Goal: Book appointment/travel/reservation

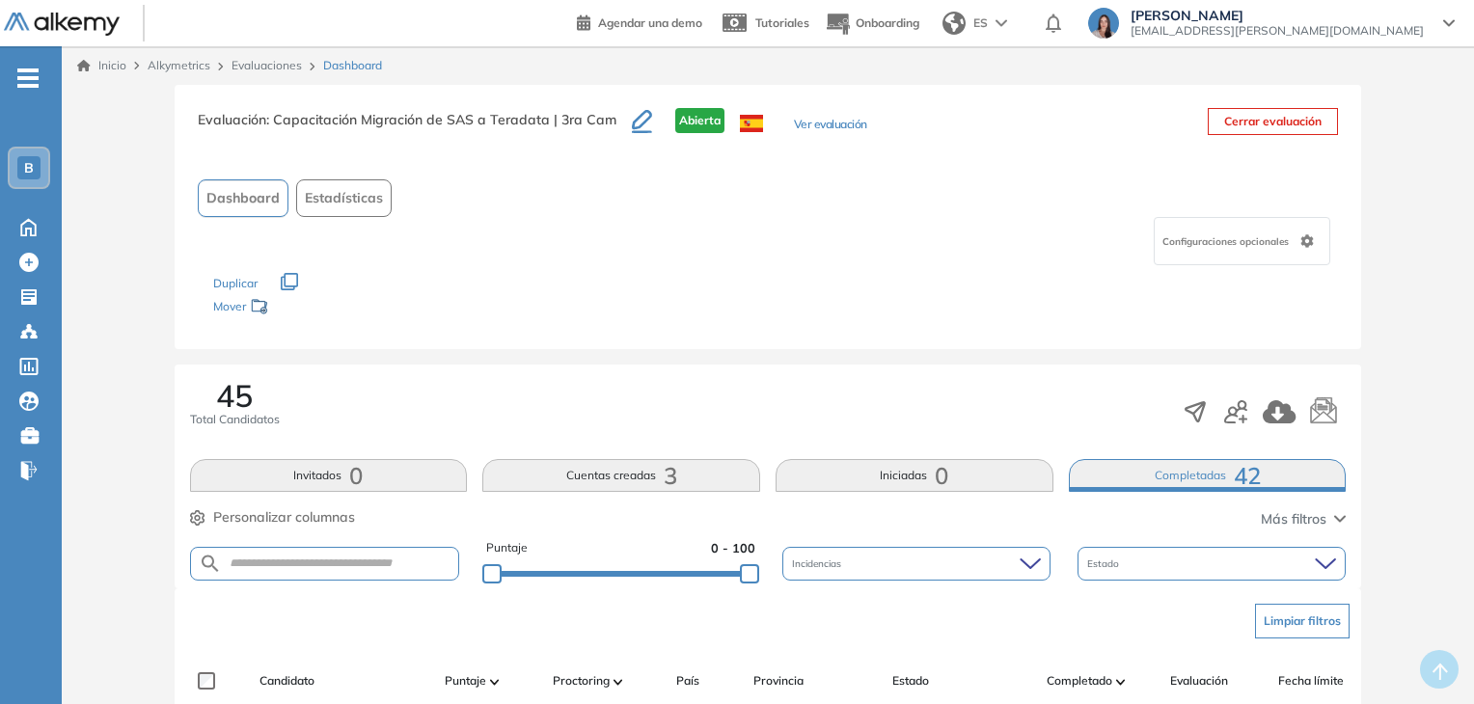
click at [14, 169] on div "B" at bounding box center [29, 168] width 39 height 39
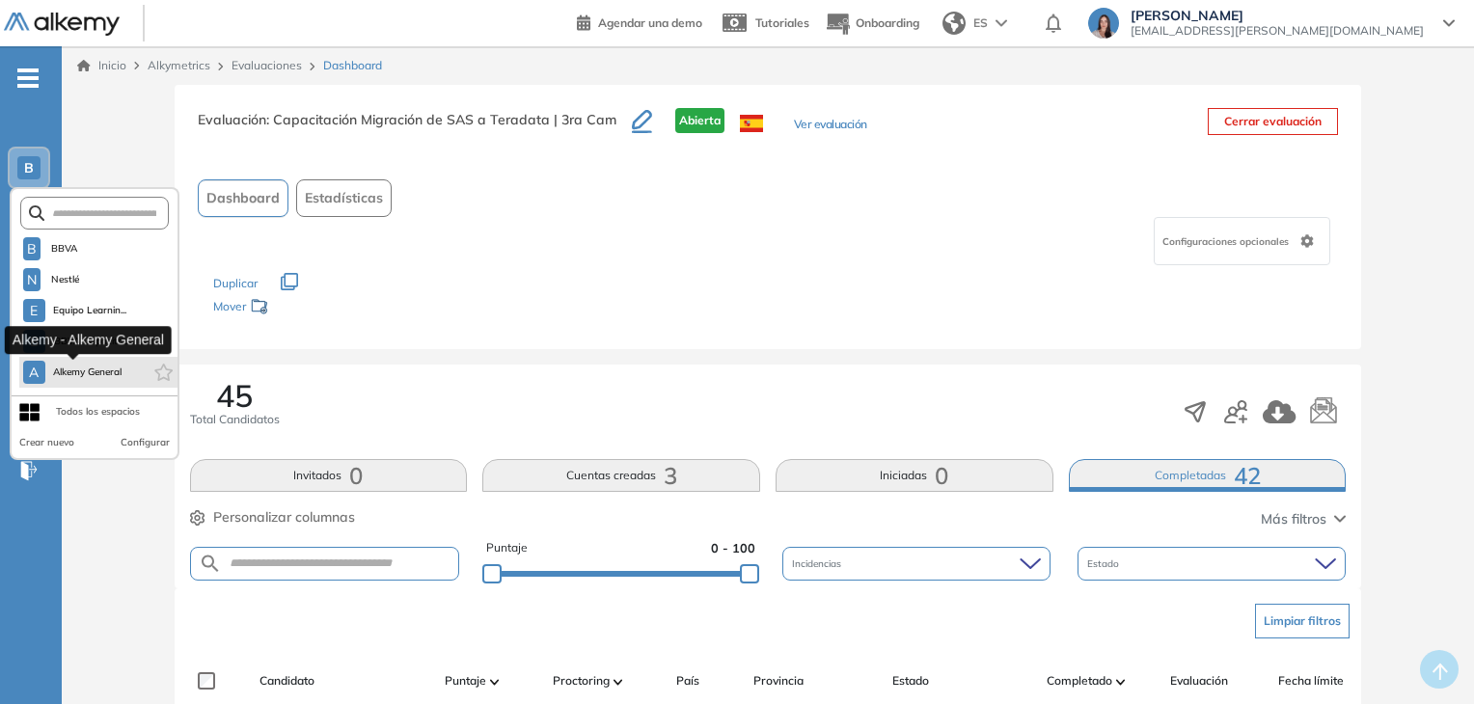
click at [79, 372] on span "Alkemy General" at bounding box center [87, 372] width 69 height 15
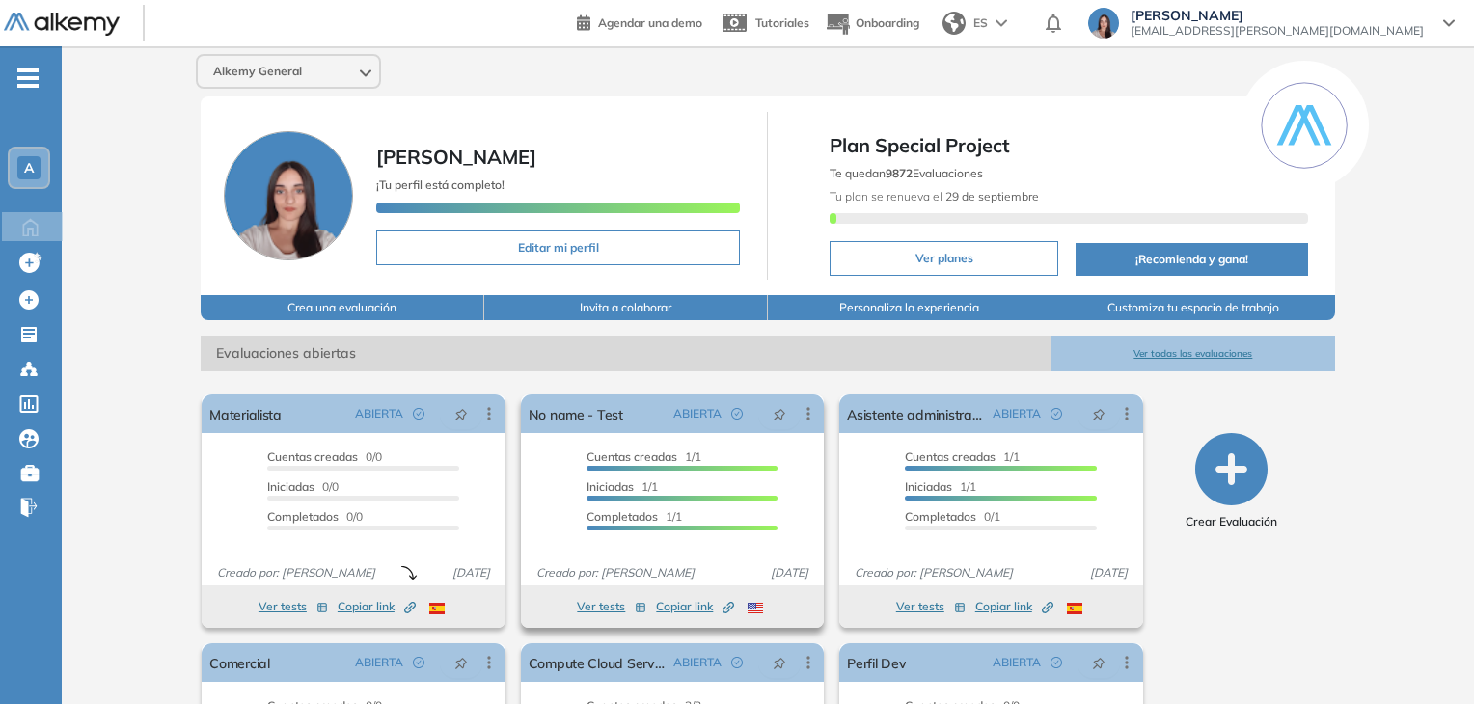
scroll to position [195, 0]
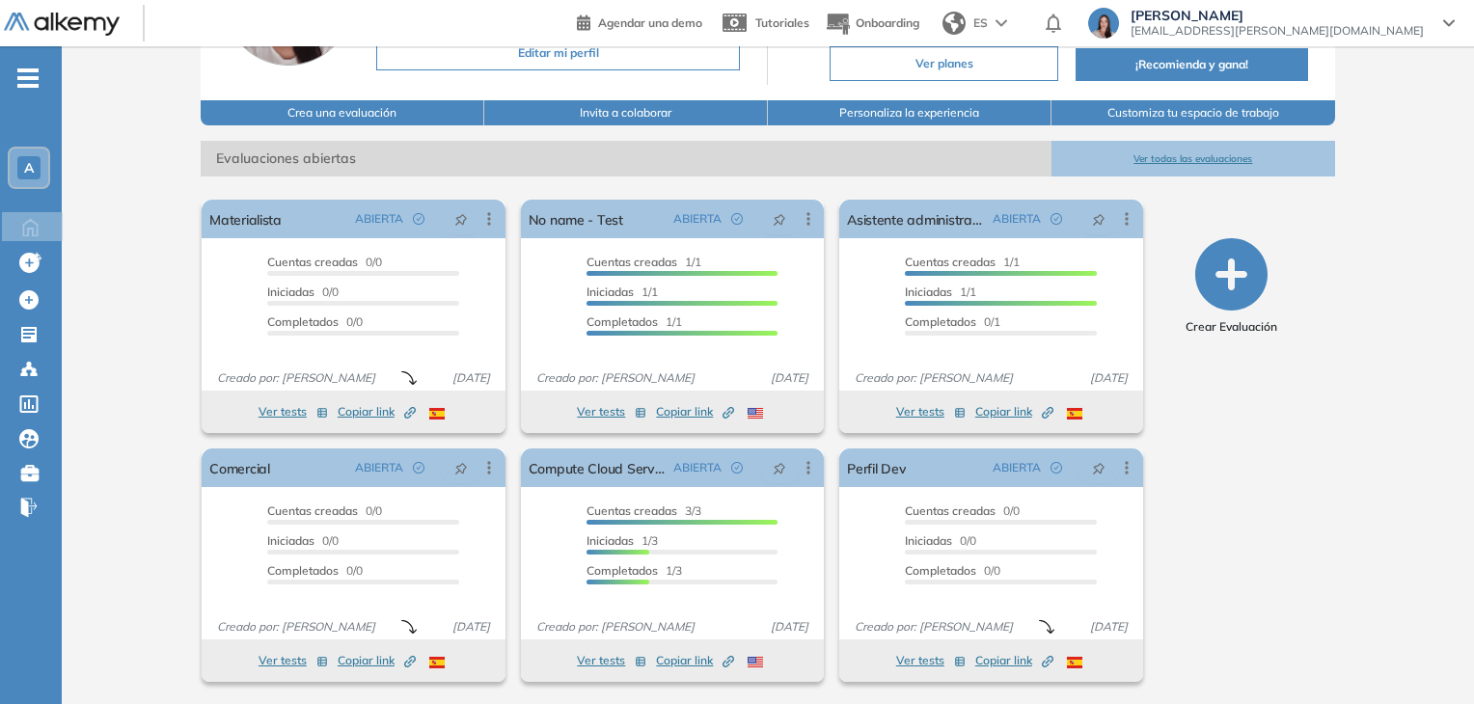
click at [1200, 159] on button "Ver todas las evaluaciones" at bounding box center [1194, 159] width 284 height 36
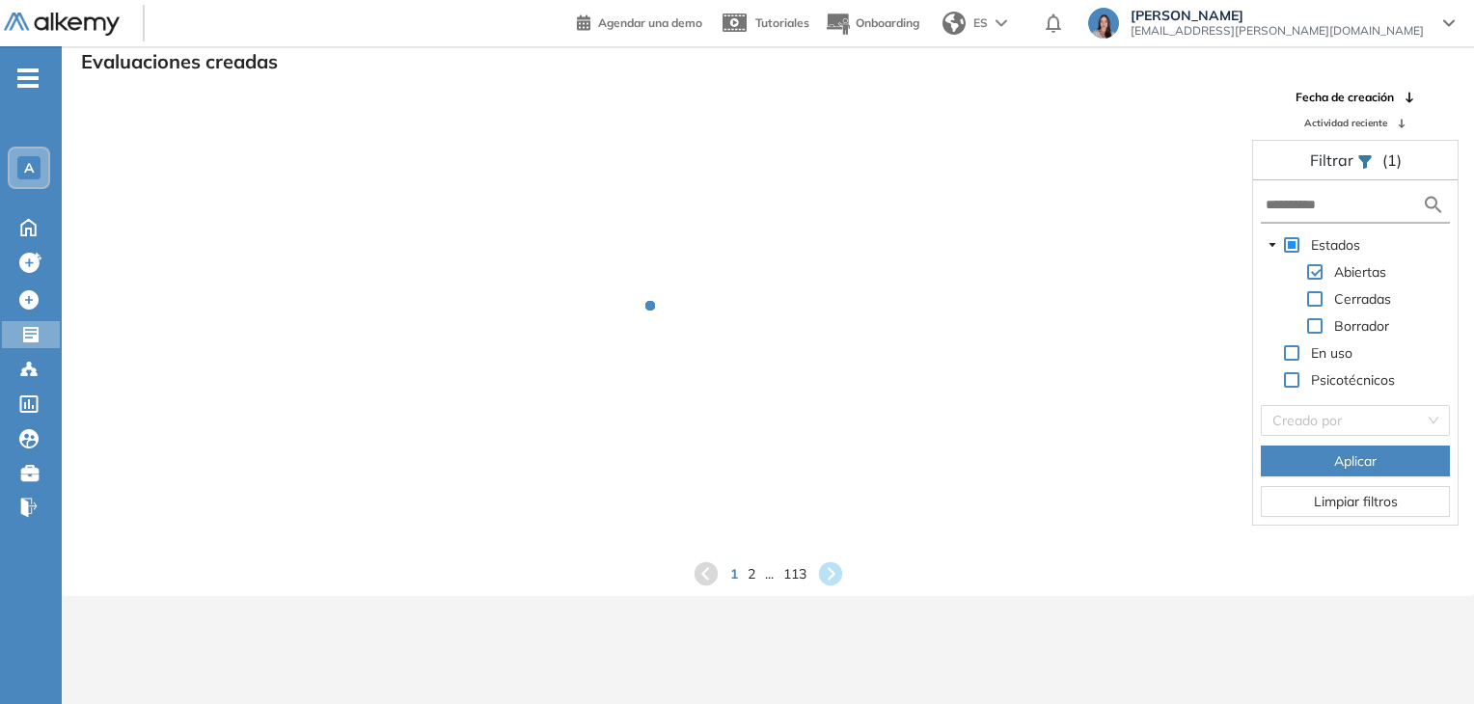
scroll to position [46, 0]
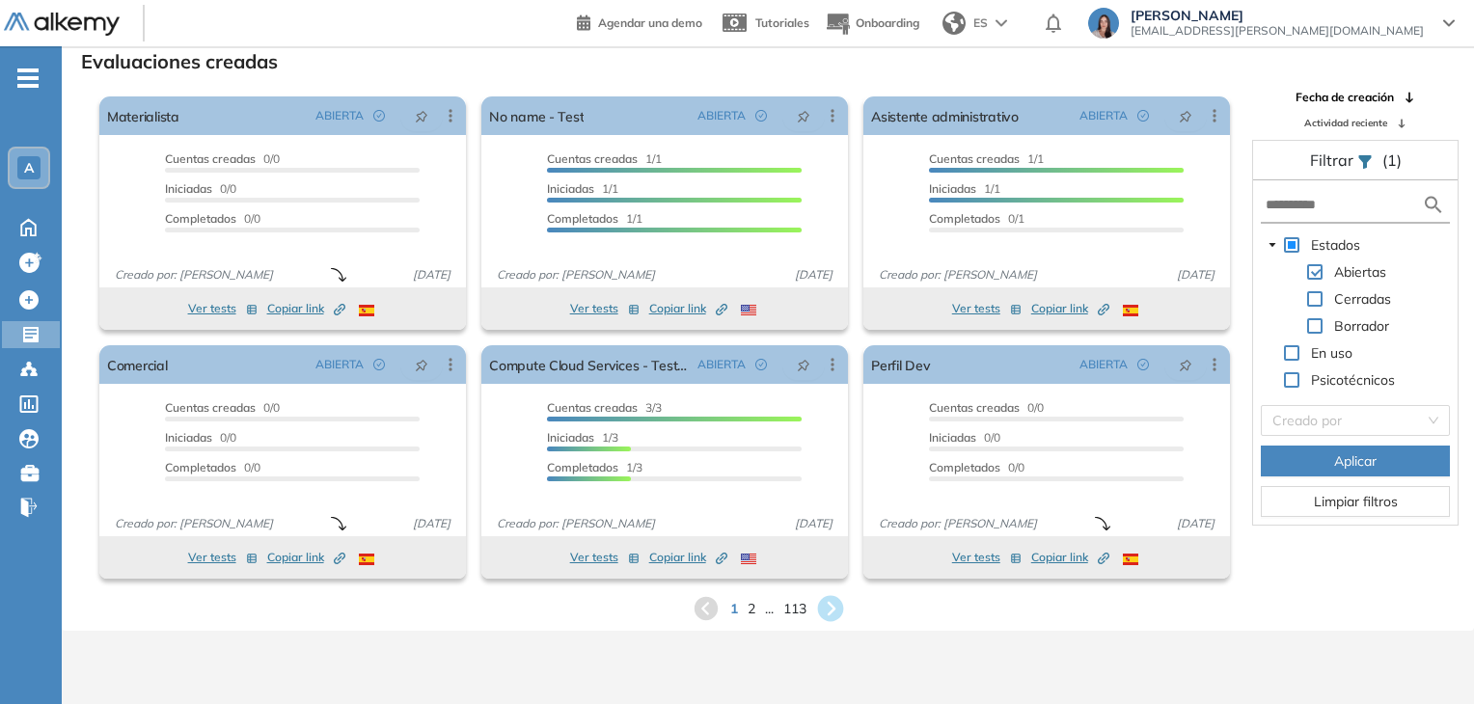
click at [828, 607] on icon at bounding box center [830, 609] width 26 height 26
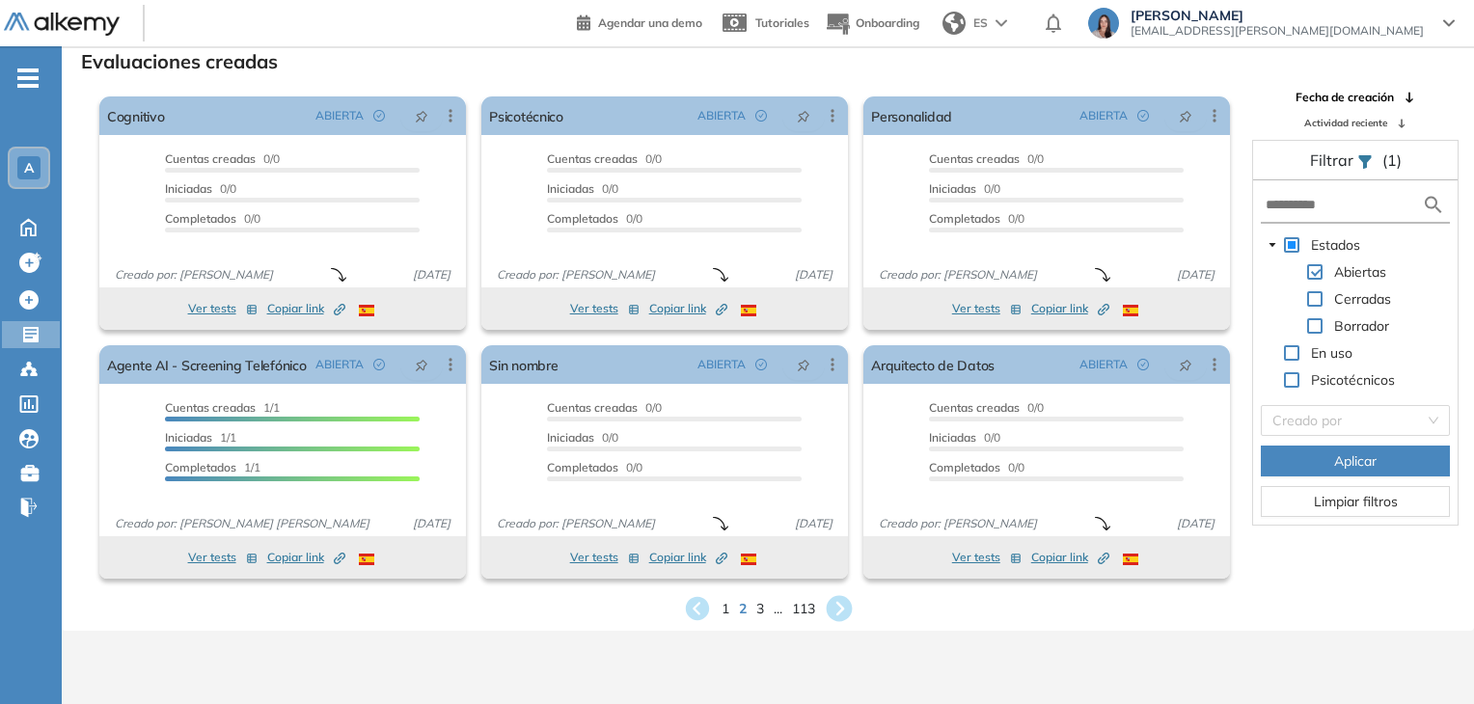
click at [838, 580] on div "El proctoring será activado ¡Importante!: Los usuarios que ya realizaron la eva…" at bounding box center [665, 462] width 382 height 249
click at [843, 602] on icon at bounding box center [839, 609] width 26 height 26
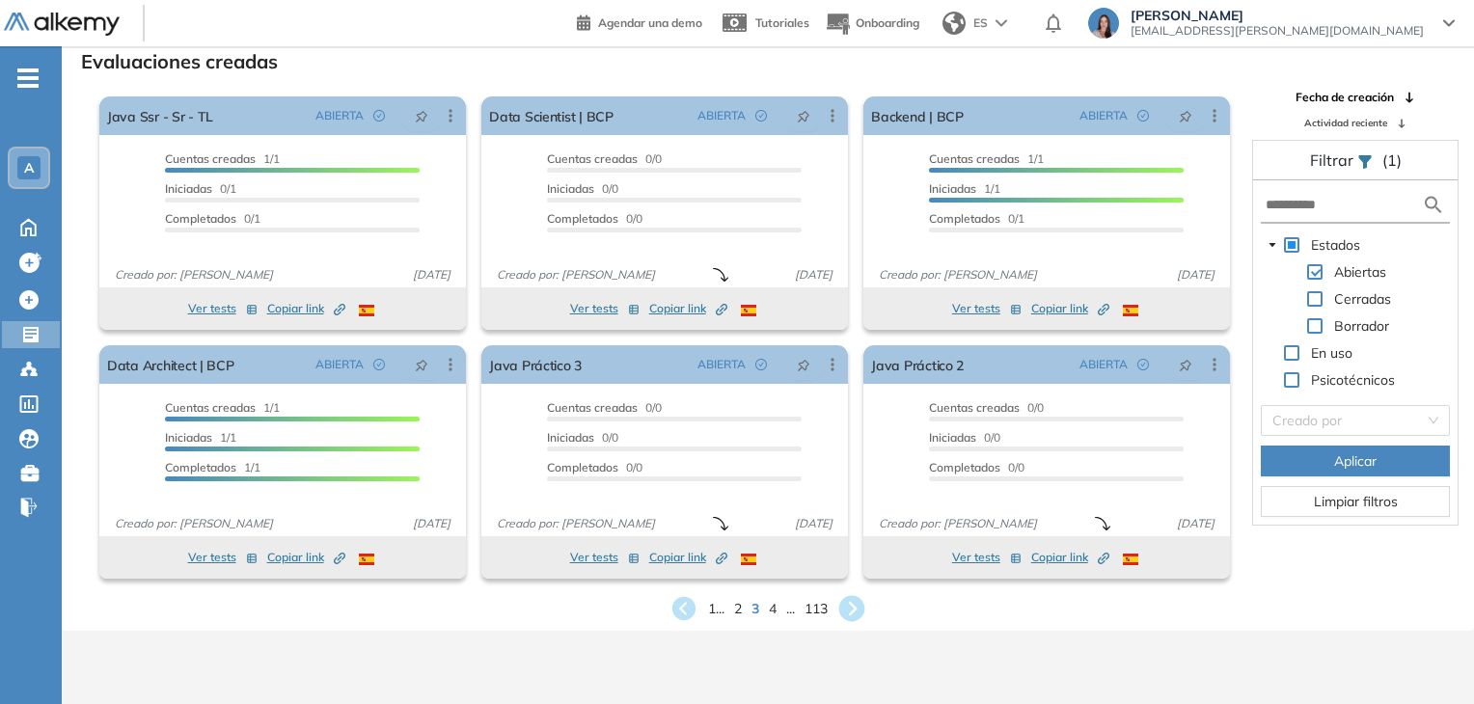
click at [839, 599] on icon at bounding box center [852, 609] width 32 height 32
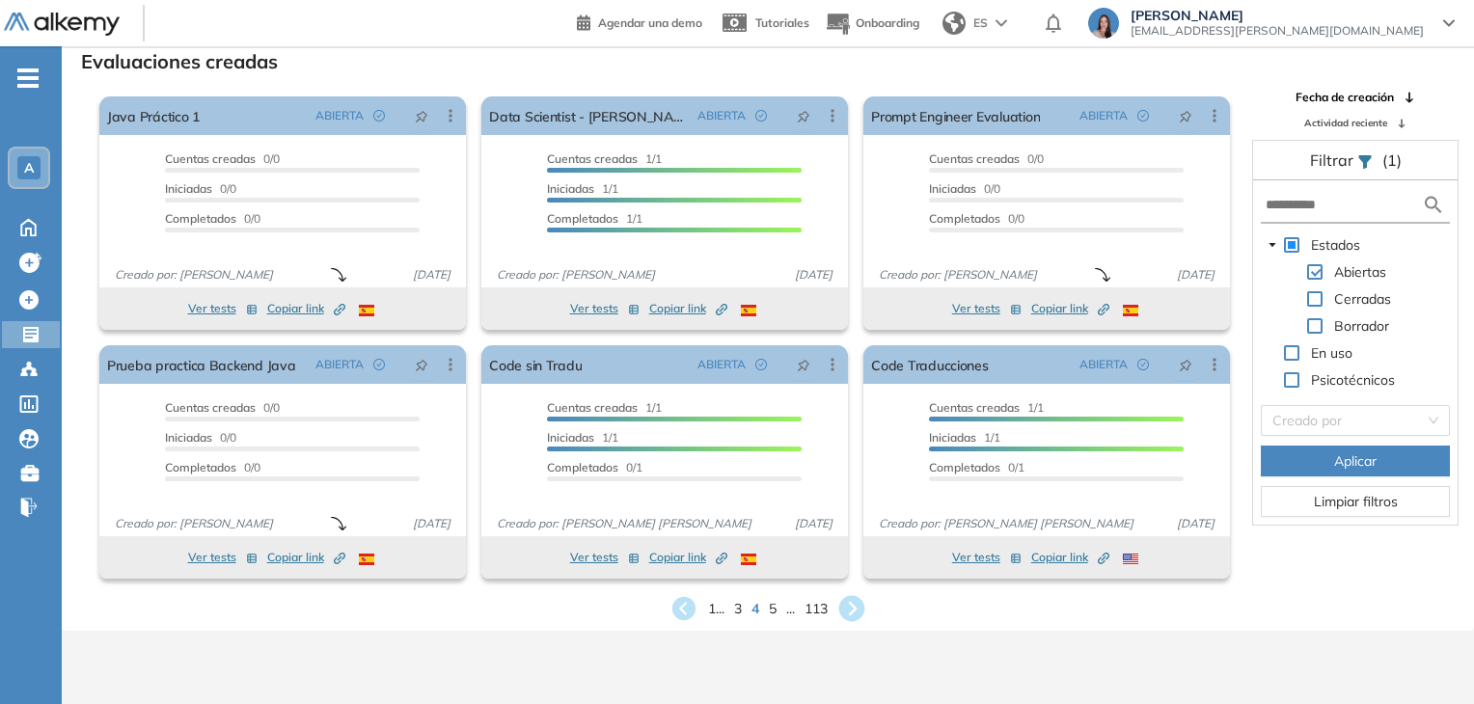
click at [841, 608] on icon at bounding box center [852, 609] width 26 height 26
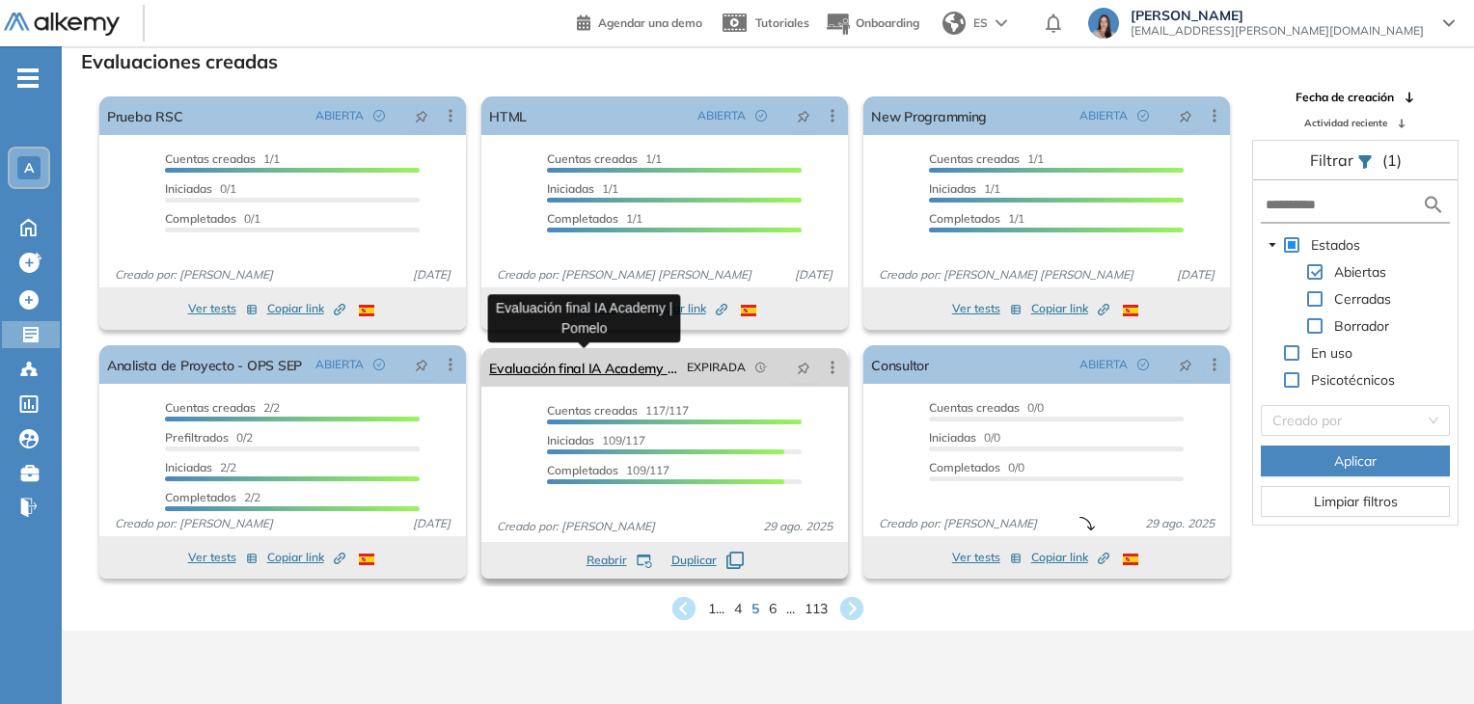
click at [641, 364] on link "Evaluación final IA Academy | Pomelo" at bounding box center [584, 367] width 190 height 39
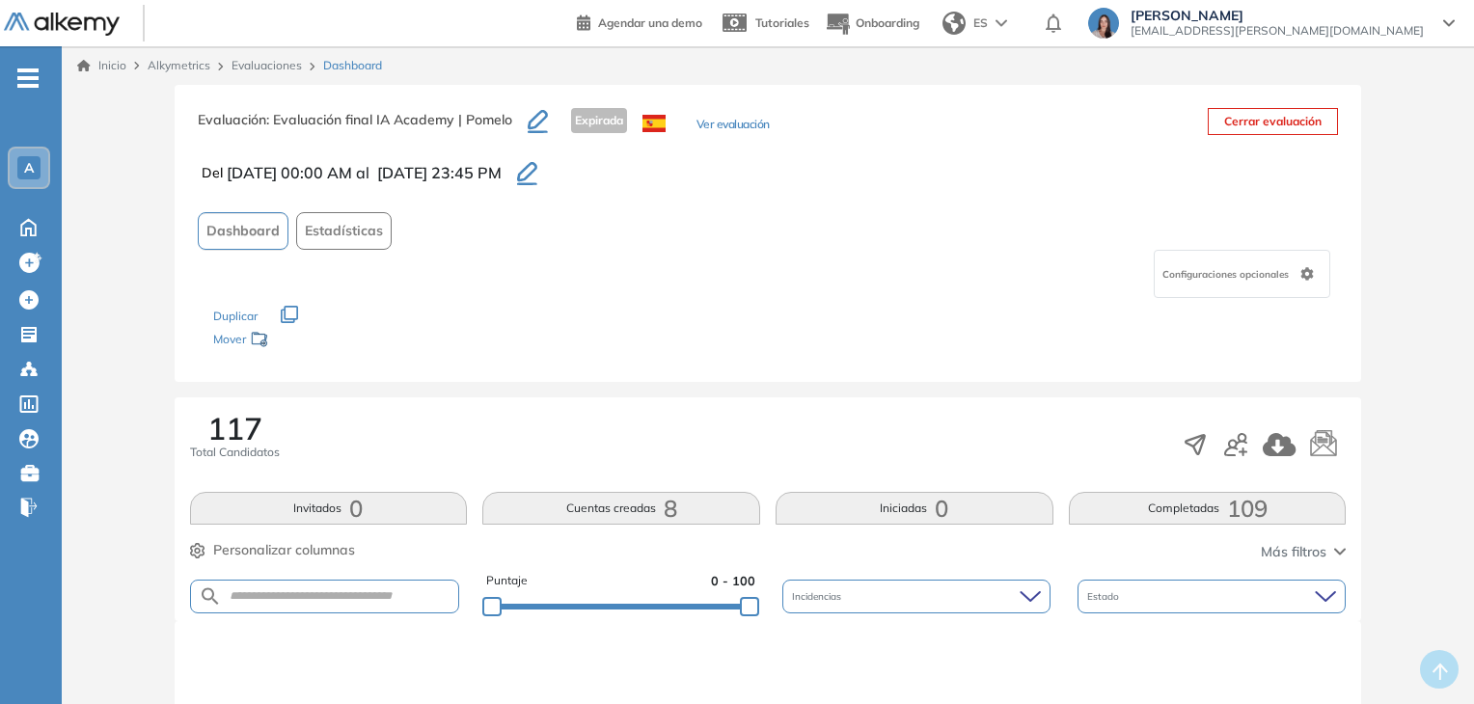
click at [537, 168] on icon "button" at bounding box center [527, 173] width 20 height 23
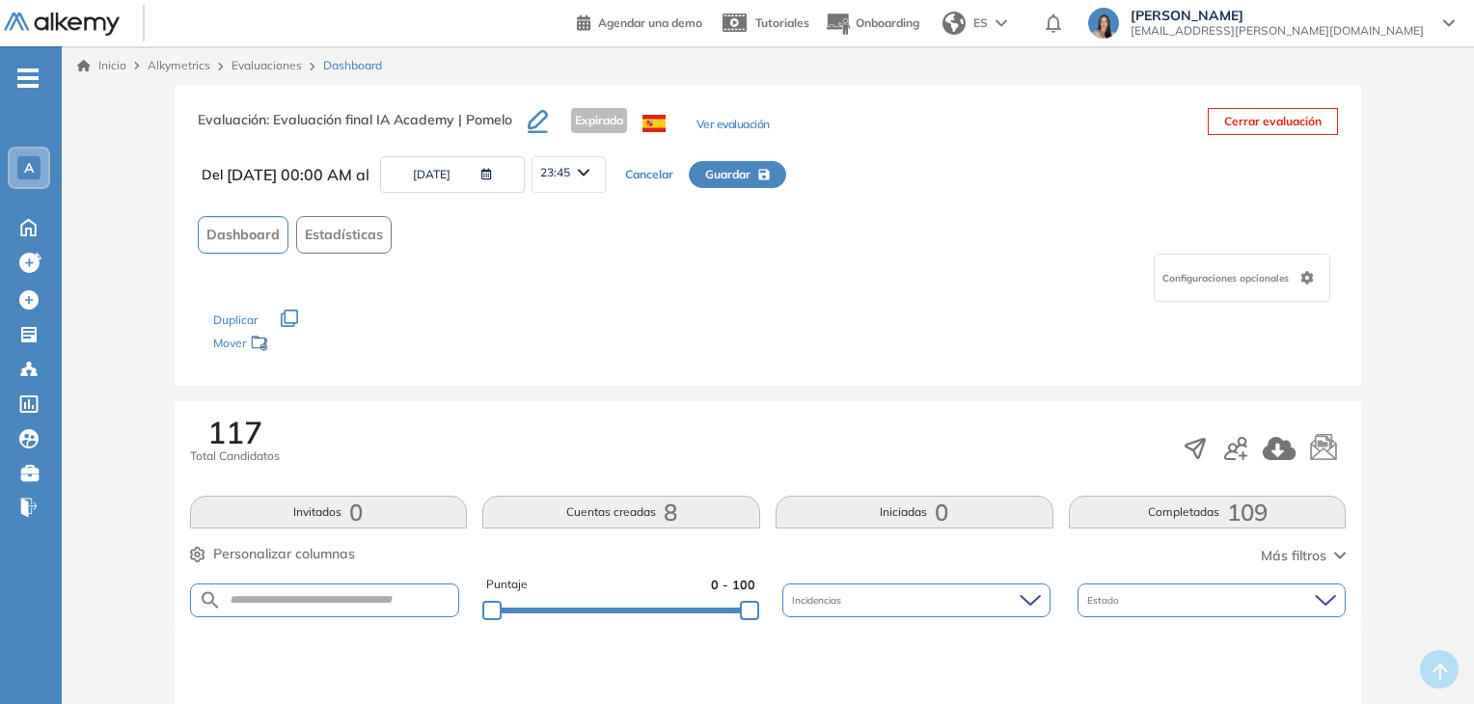
click at [478, 179] on button "[DATE]" at bounding box center [452, 174] width 145 height 37
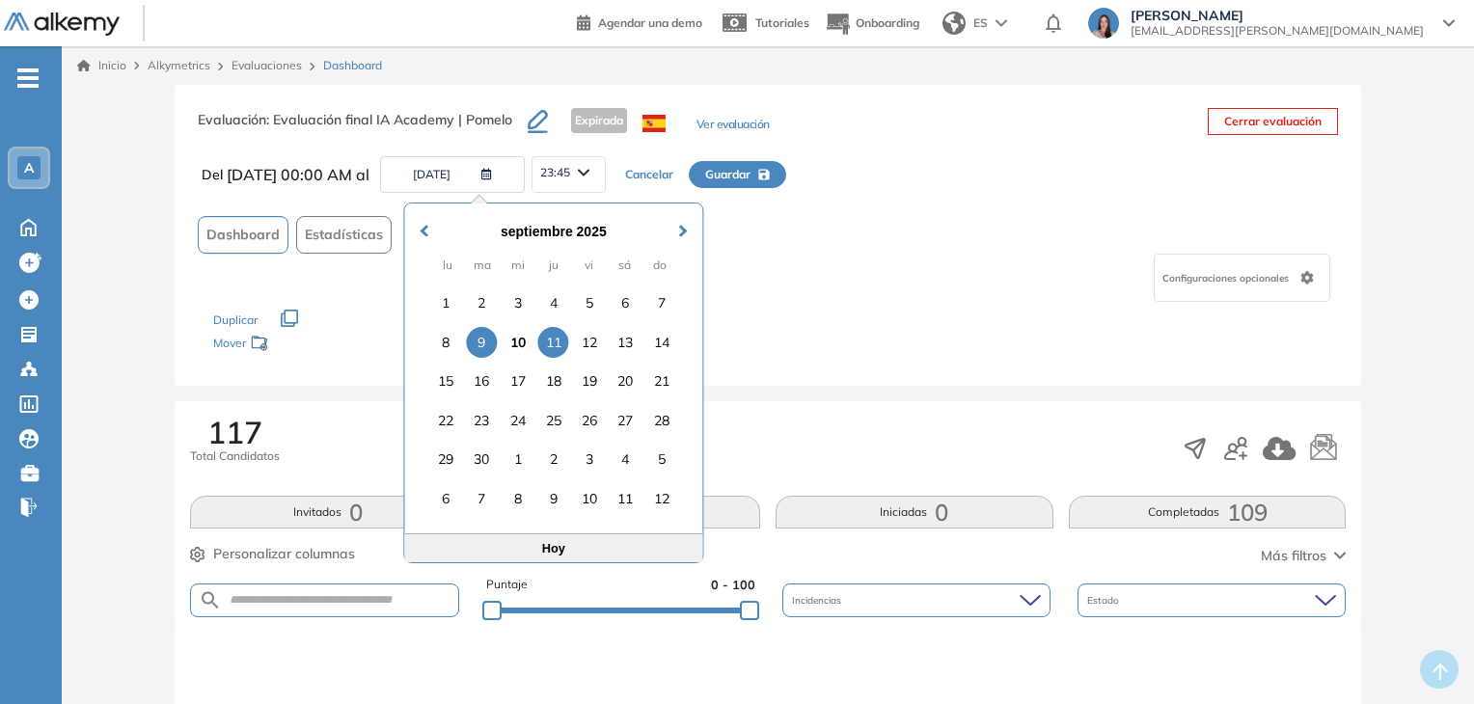
click at [549, 342] on div "11" at bounding box center [553, 342] width 31 height 31
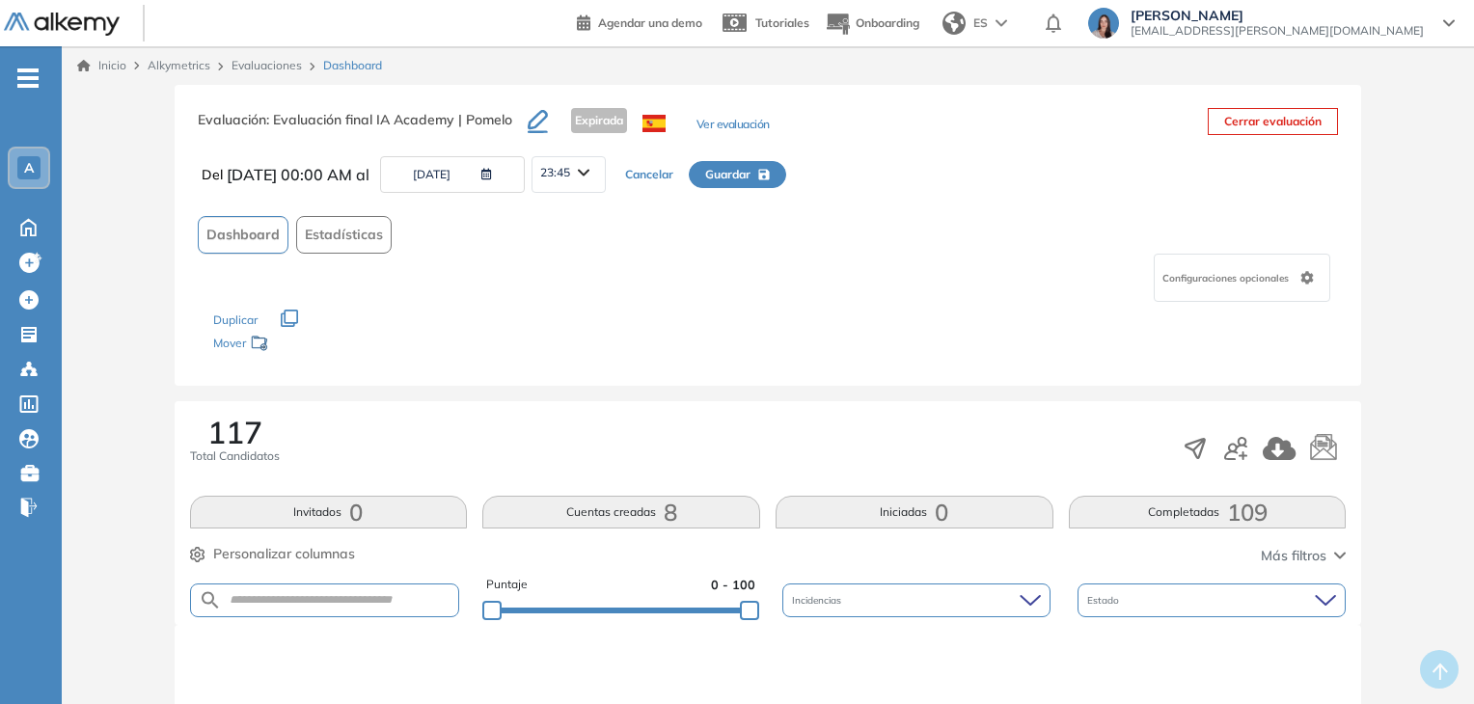
click at [570, 168] on span "23:45" at bounding box center [555, 172] width 30 height 15
click at [569, 321] on li "14:00" at bounding box center [555, 325] width 28 height 19
click at [751, 175] on span "Guardar" at bounding box center [727, 174] width 45 height 17
type input "**********"
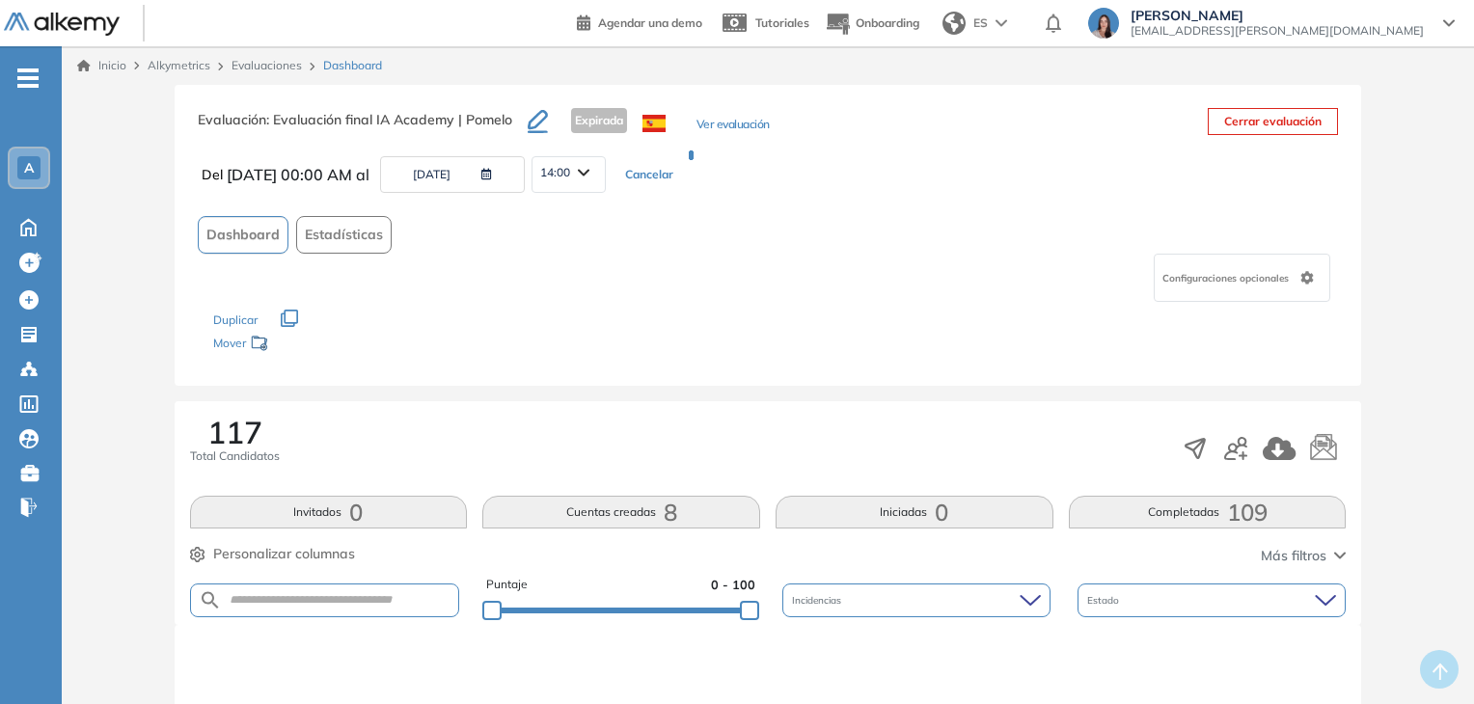
type input "**********"
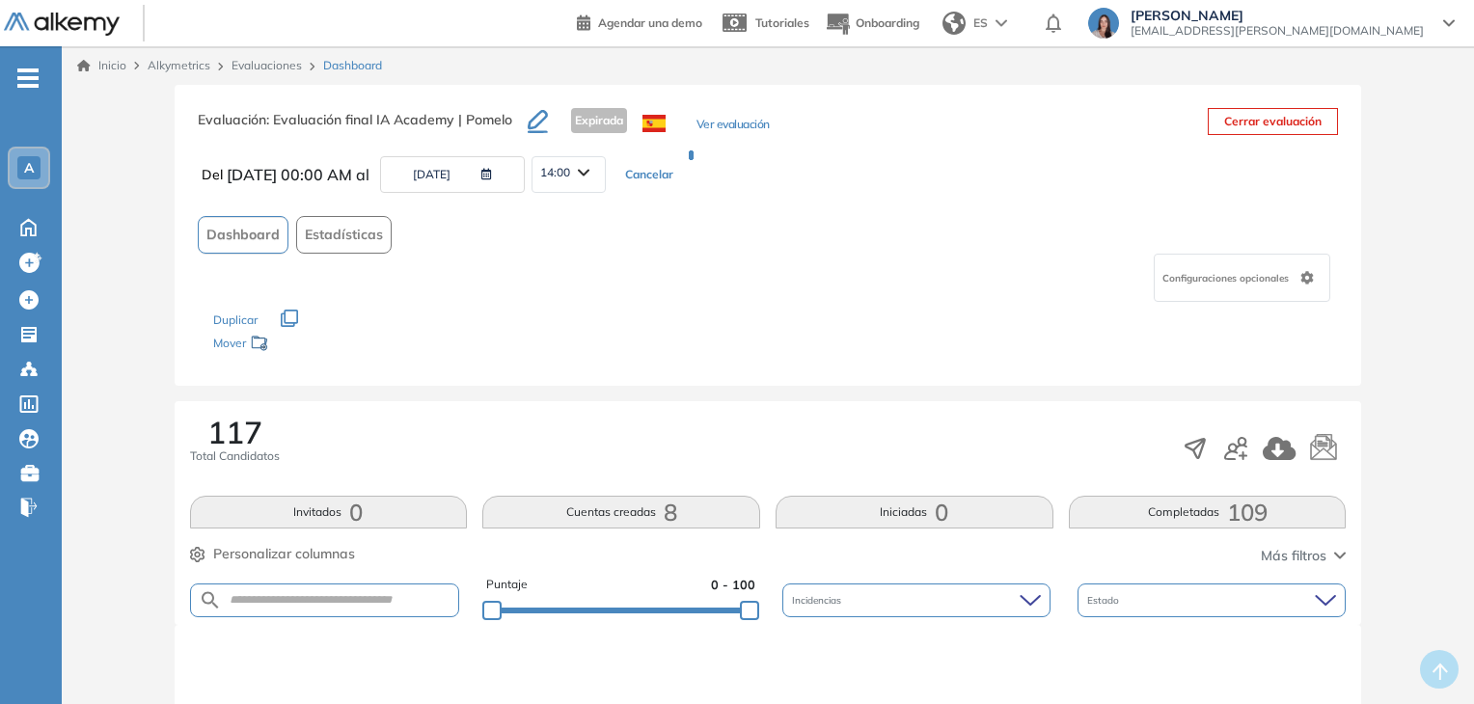
type input "**********"
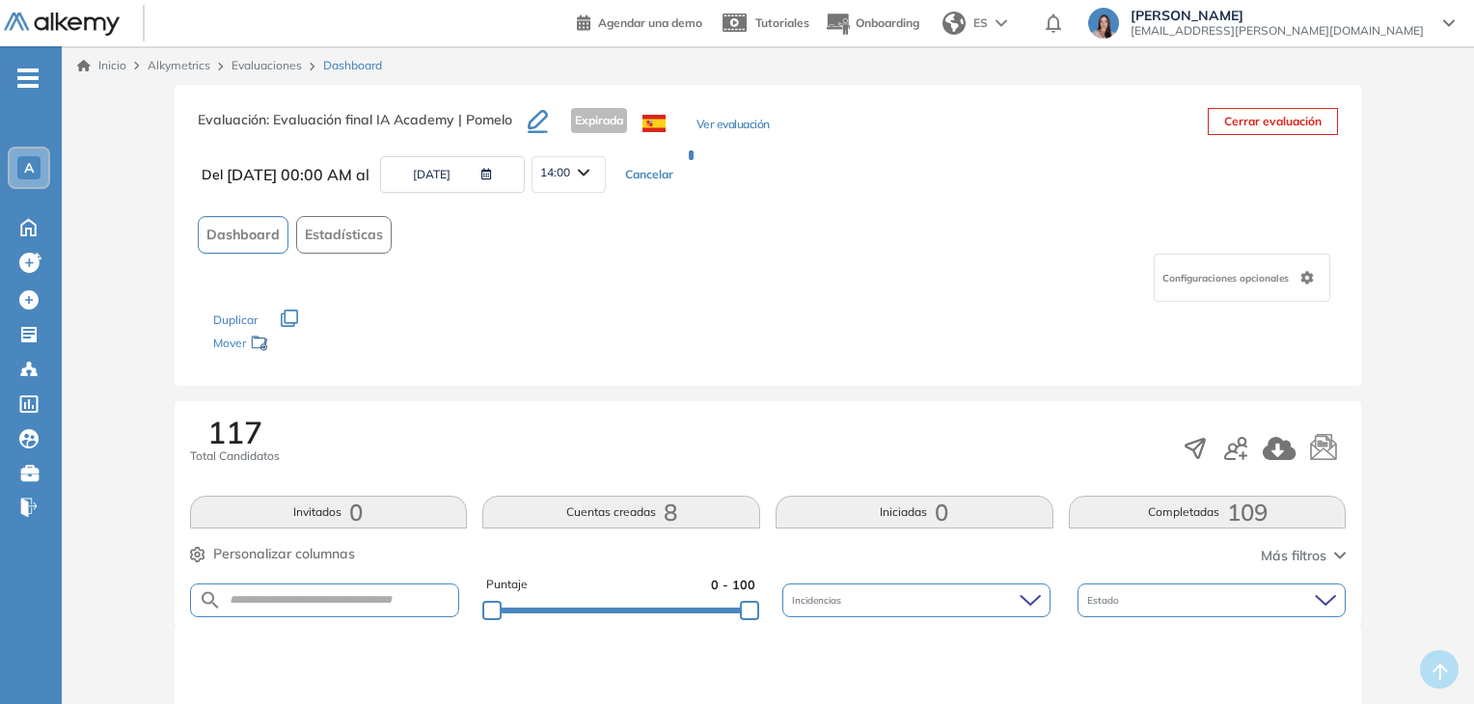
type input "**********"
